Goal: Transaction & Acquisition: Purchase product/service

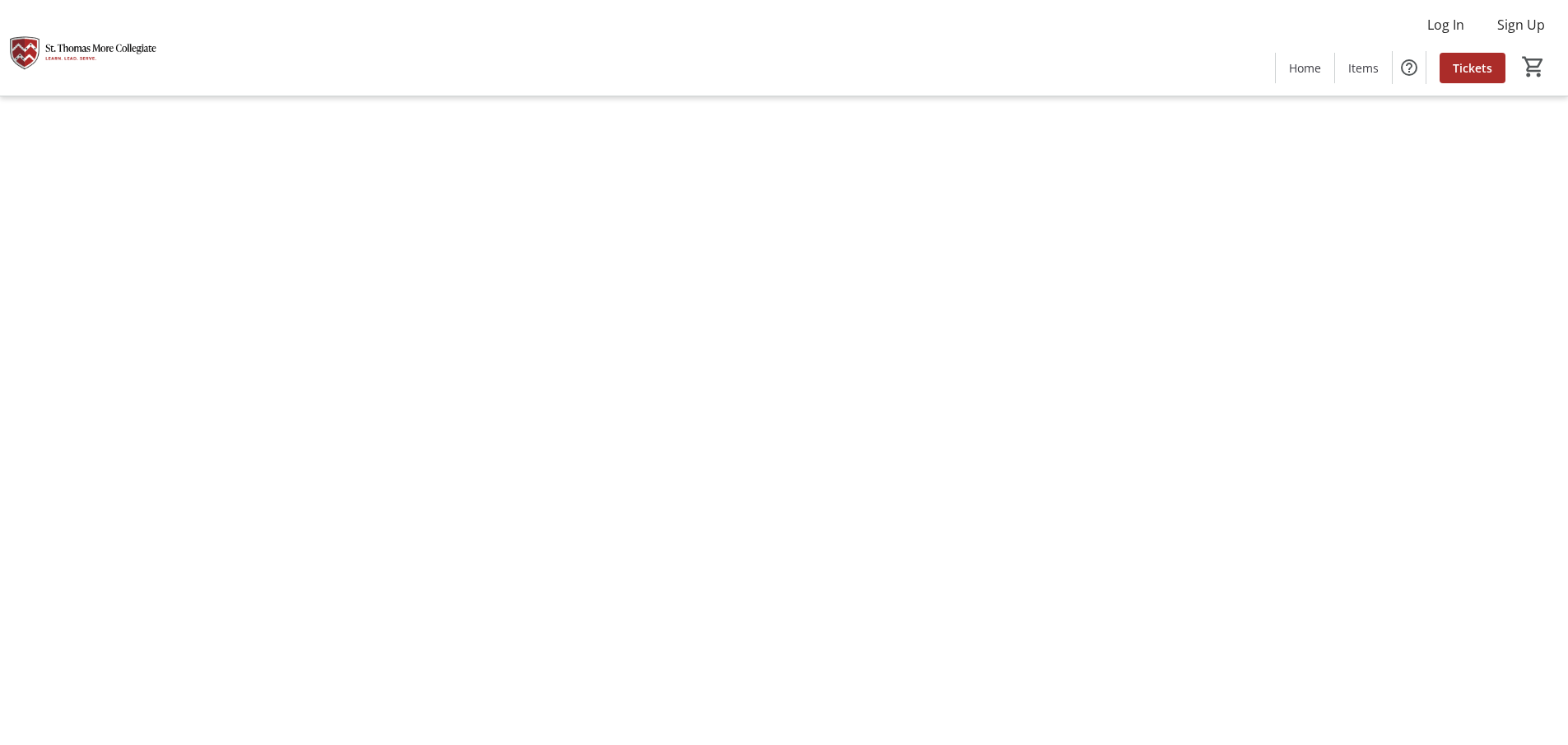
click at [855, 383] on img at bounding box center [784, 372] width 341 height 745
